Goal: Check status

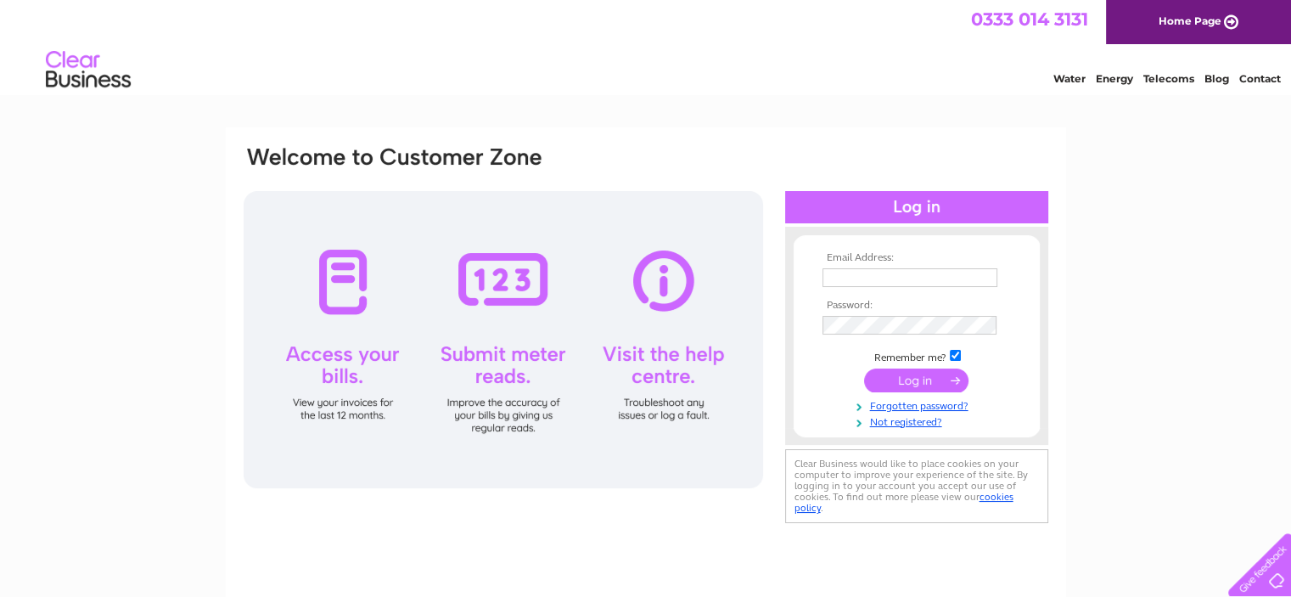
click at [987, 278] on img at bounding box center [984, 278] width 14 height 14
click at [983, 279] on img at bounding box center [984, 278] width 14 height 14
type input "deltonpets@hotmail.co.uk"
click at [922, 382] on input "submit" at bounding box center [916, 380] width 104 height 24
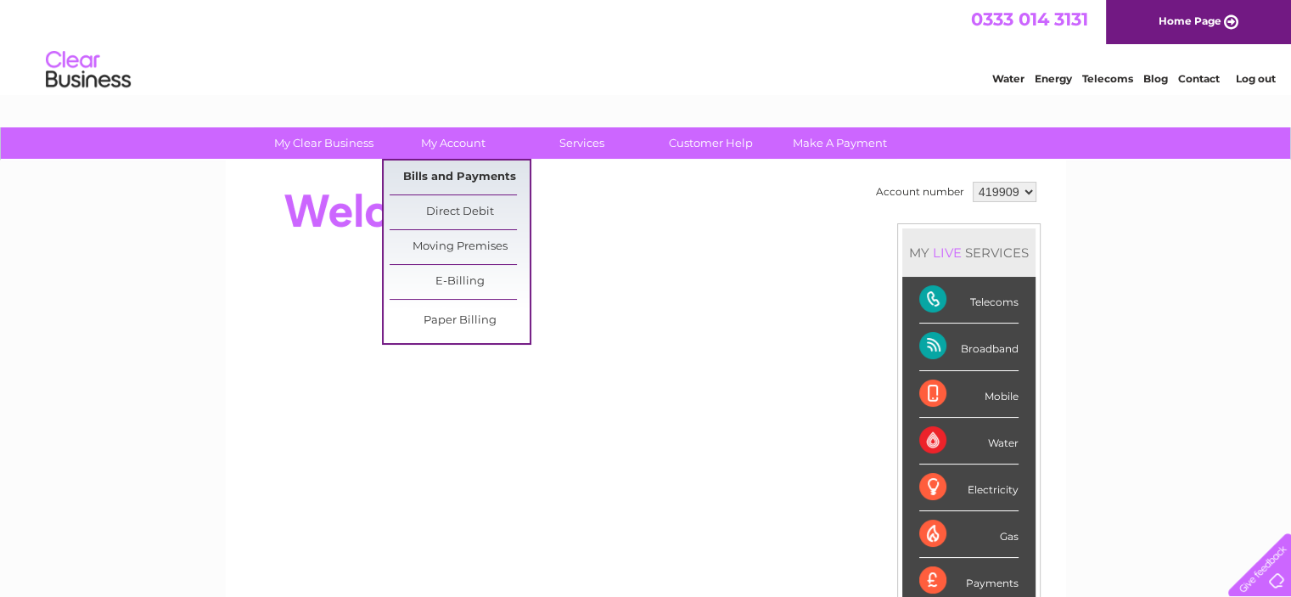
click at [462, 172] on link "Bills and Payments" at bounding box center [460, 177] width 140 height 34
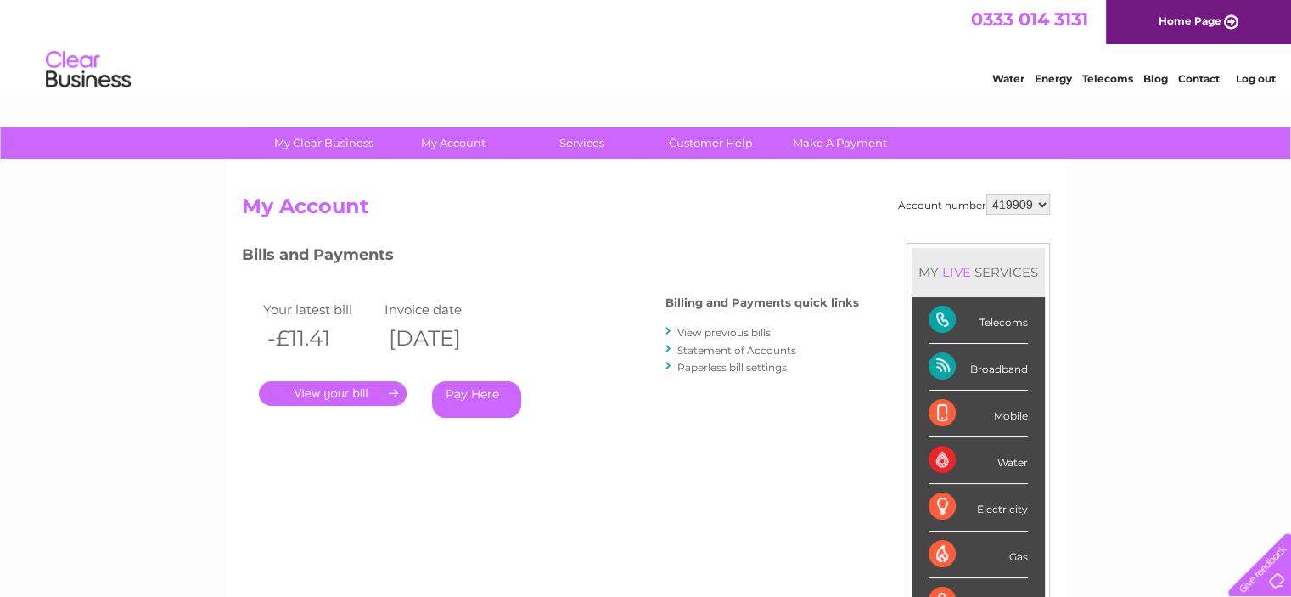
click at [333, 393] on link "." at bounding box center [333, 393] width 148 height 25
